Goal: Task Accomplishment & Management: Manage account settings

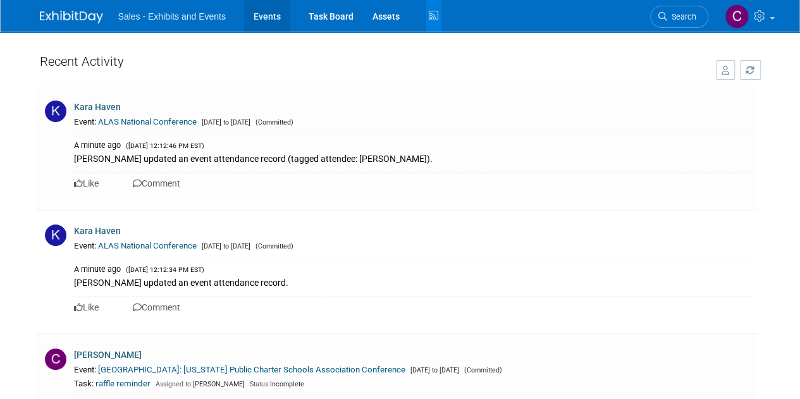
click at [258, 21] on link "Events" at bounding box center [267, 16] width 46 height 32
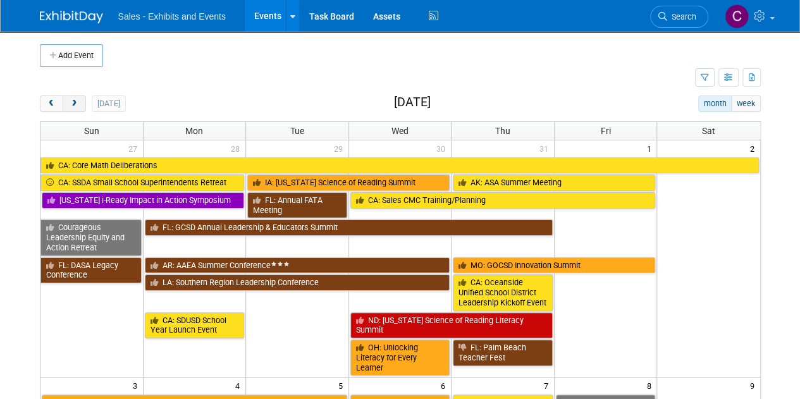
click at [73, 101] on span "next" at bounding box center [74, 104] width 9 height 8
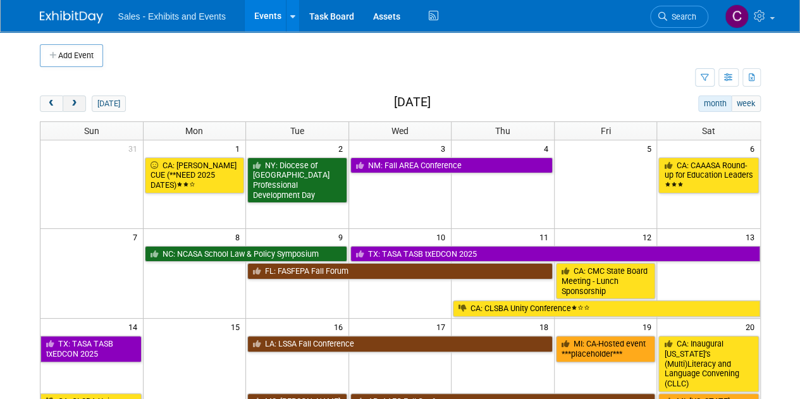
click at [73, 101] on span "next" at bounding box center [74, 104] width 9 height 8
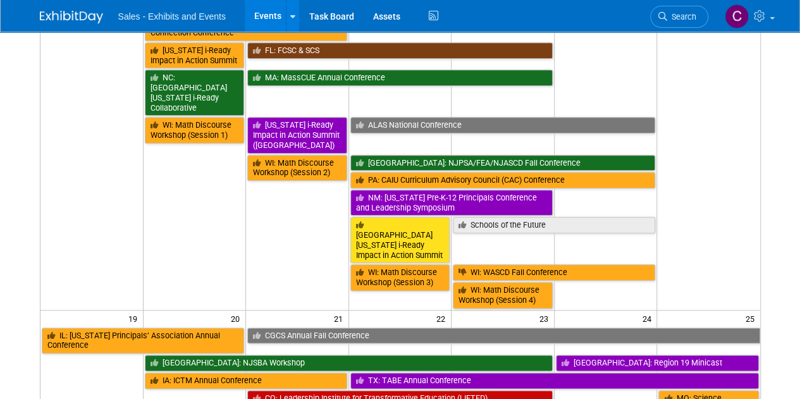
scroll to position [670, 0]
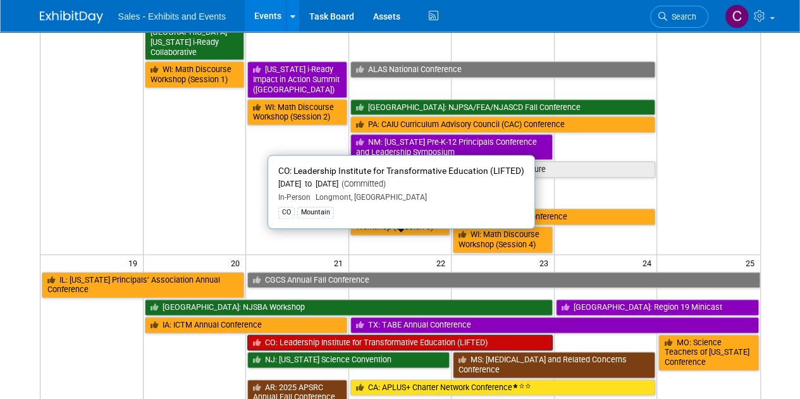
click at [309, 335] on link "CO: Leadership Institute for Transformative Education (LIFTED)" at bounding box center [399, 343] width 305 height 16
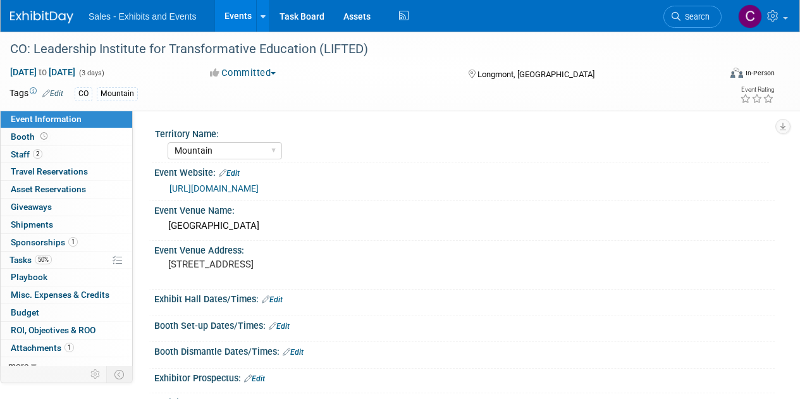
select select "Mountain"
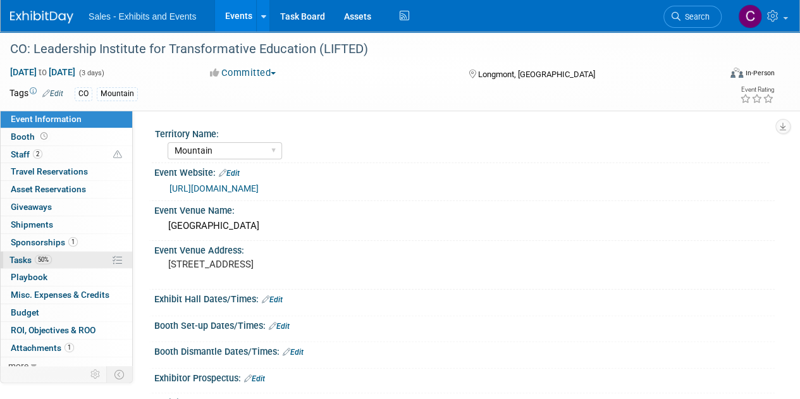
click at [24, 258] on span "Tasks 50%" at bounding box center [30, 260] width 42 height 10
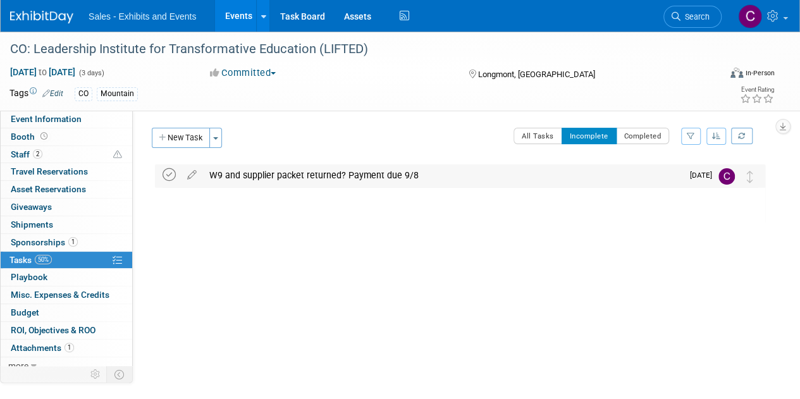
click at [172, 171] on icon at bounding box center [169, 174] width 13 height 13
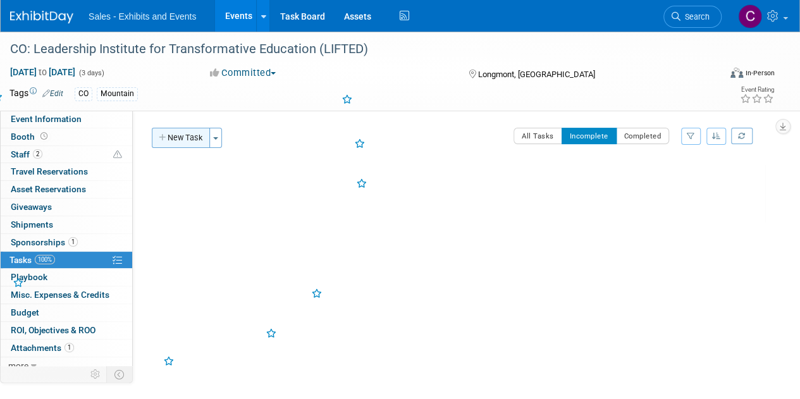
click at [185, 133] on button "New Task" at bounding box center [181, 138] width 58 height 20
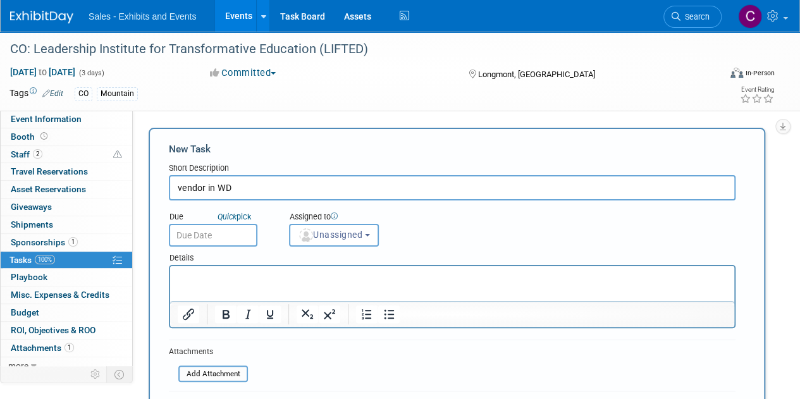
click at [176, 186] on input "vendor in WD" at bounding box center [452, 187] width 567 height 25
click at [176, 186] on input "purchasing has created vendor in WD" at bounding box center [452, 187] width 567 height 25
click at [247, 189] on input "Has purchasing has created vendor in WD" at bounding box center [452, 187] width 567 height 25
type input "Has purchasing created vendor in WD"
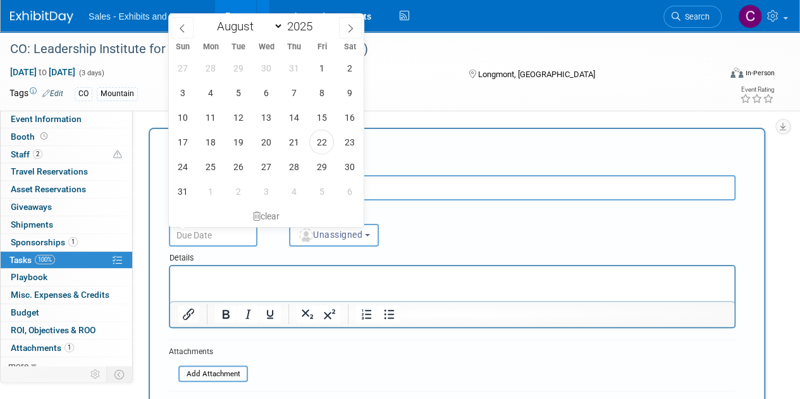
click at [223, 230] on input "text" at bounding box center [213, 235] width 89 height 23
click at [231, 168] on span "26" at bounding box center [238, 166] width 25 height 25
type input "Aug 26, 2025"
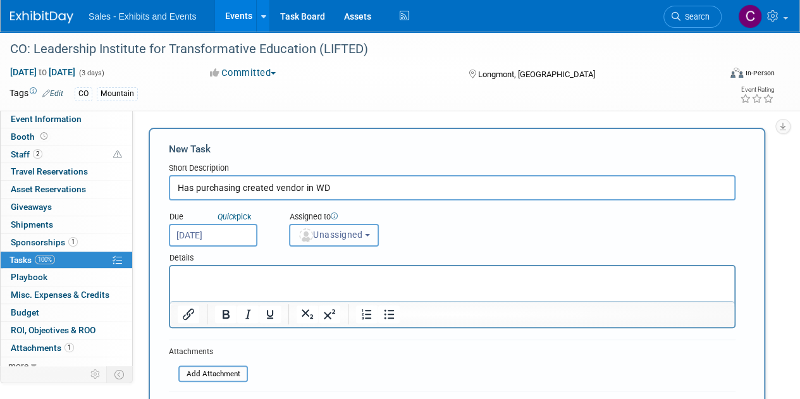
click at [341, 237] on span "Unassigned" at bounding box center [330, 235] width 64 height 10
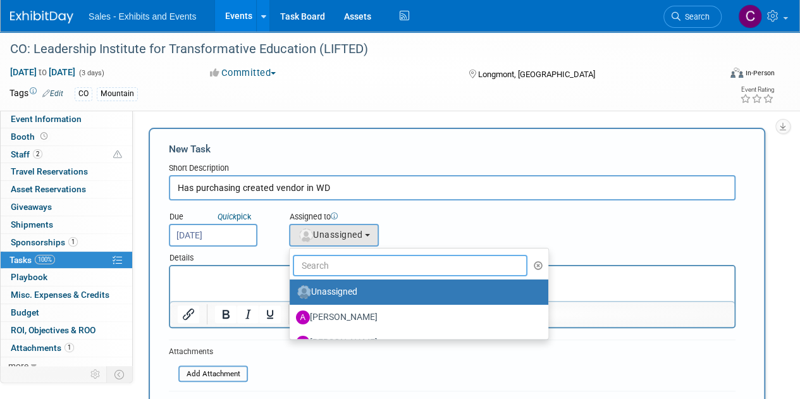
click at [338, 269] on input "text" at bounding box center [410, 265] width 235 height 21
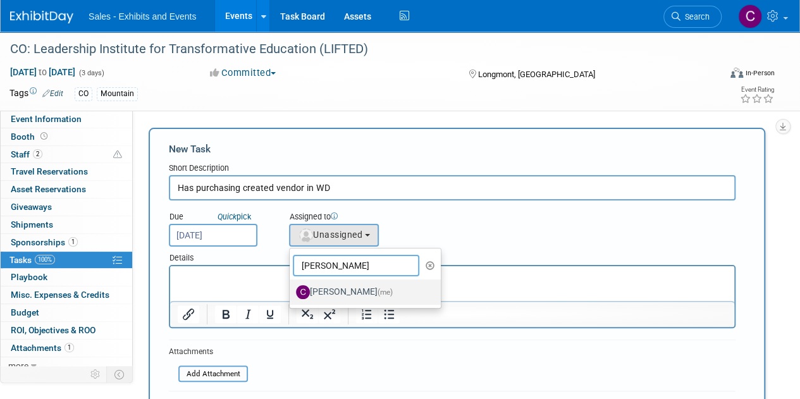
type input "christine"
click at [357, 290] on label "Christine Lurz (me)" at bounding box center [362, 292] width 132 height 20
click at [292, 290] on input "Christine Lurz (me)" at bounding box center [287, 290] width 8 height 8
select select "a9e3834d-668b-4315-a5d4-069993be606a"
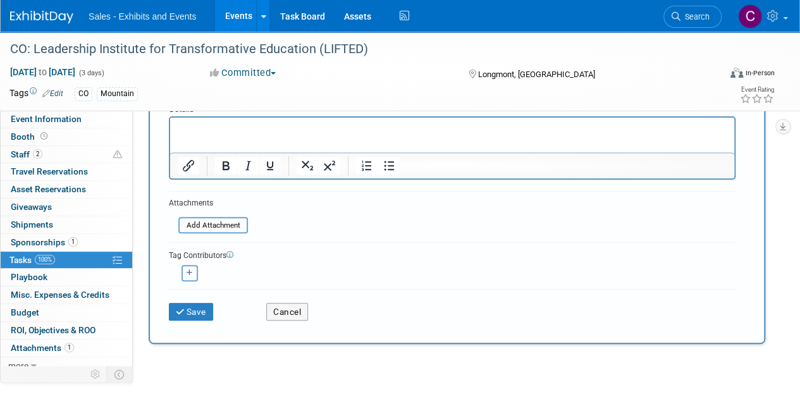
scroll to position [172, 0]
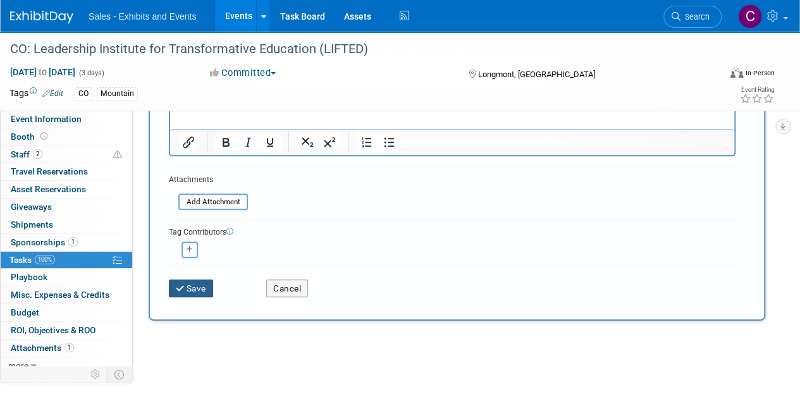
click at [195, 290] on button "Save" at bounding box center [191, 288] width 44 height 18
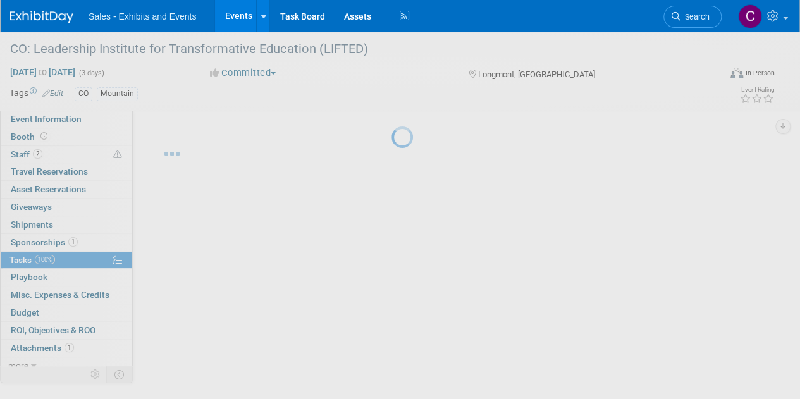
scroll to position [0, 0]
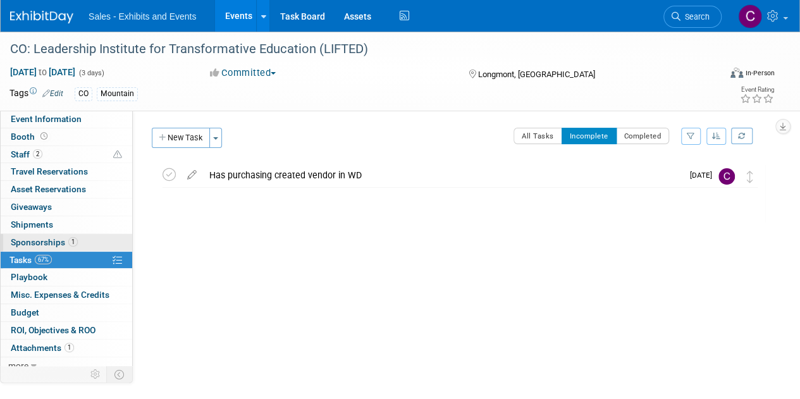
click at [32, 244] on span "Sponsorships 1" at bounding box center [44, 242] width 67 height 10
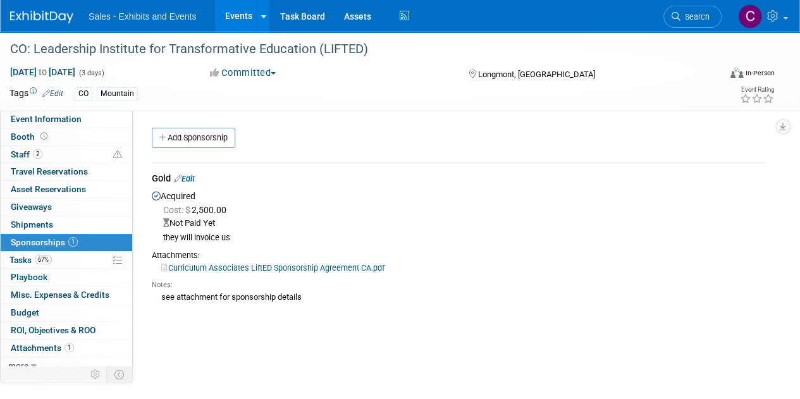
click at [190, 176] on link "Edit" at bounding box center [184, 178] width 21 height 9
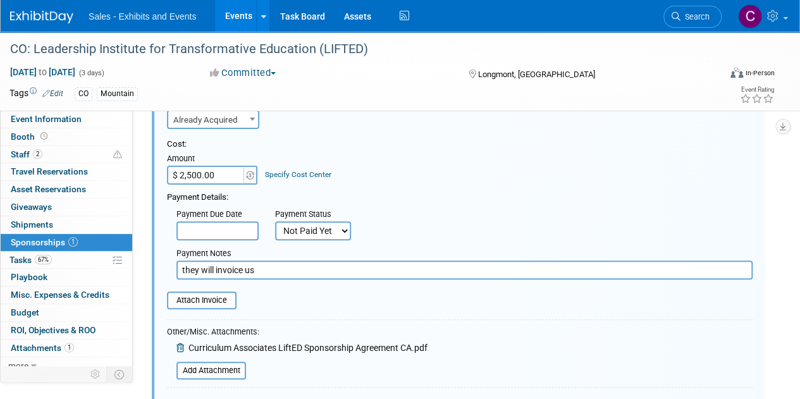
scroll to position [115, 0]
click at [193, 296] on input "file" at bounding box center [160, 299] width 150 height 15
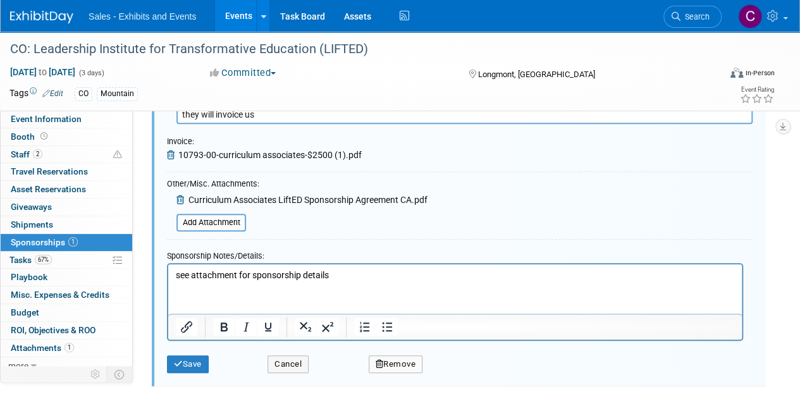
scroll to position [295, 0]
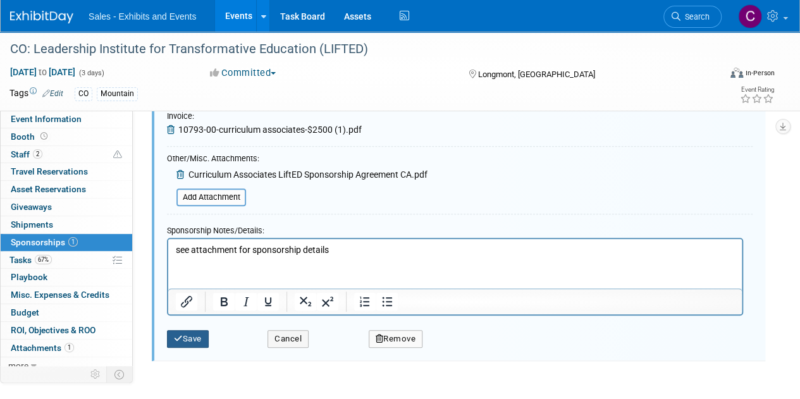
click at [192, 343] on button "Save" at bounding box center [188, 339] width 42 height 18
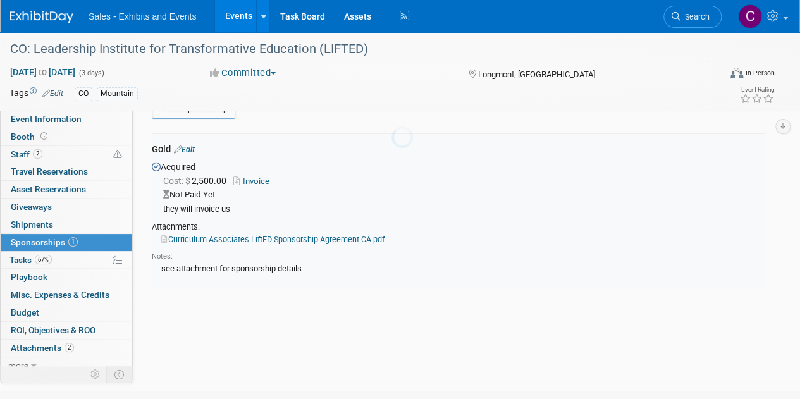
scroll to position [18, 0]
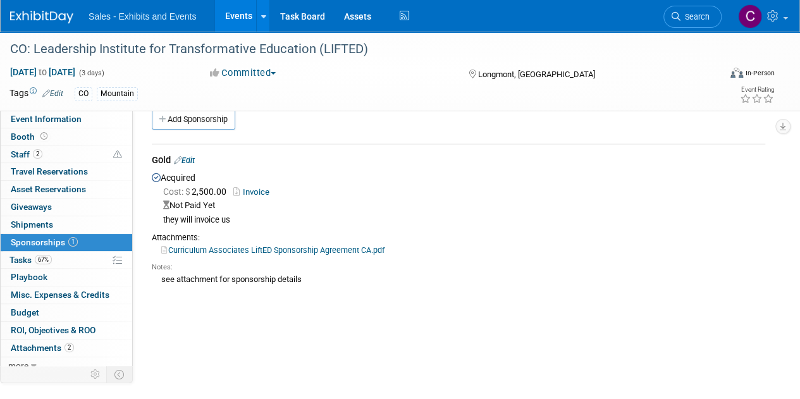
click at [261, 192] on link "Invoice" at bounding box center [253, 191] width 41 height 9
